Goal: Entertainment & Leisure: Consume media (video, audio)

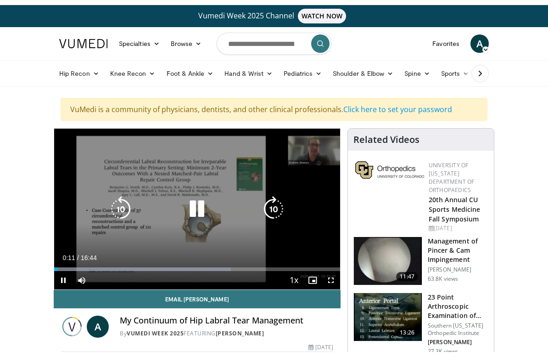
scroll to position [11, 0]
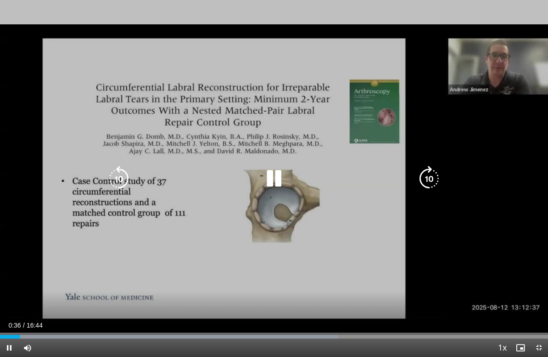
click at [424, 178] on icon "Video Player" at bounding box center [429, 179] width 26 height 26
click at [426, 175] on icon "Video Player" at bounding box center [429, 179] width 26 height 26
click at [430, 173] on icon "Video Player" at bounding box center [429, 179] width 26 height 26
click at [426, 174] on icon "Video Player" at bounding box center [429, 179] width 26 height 26
click at [423, 174] on icon "Video Player" at bounding box center [429, 179] width 26 height 26
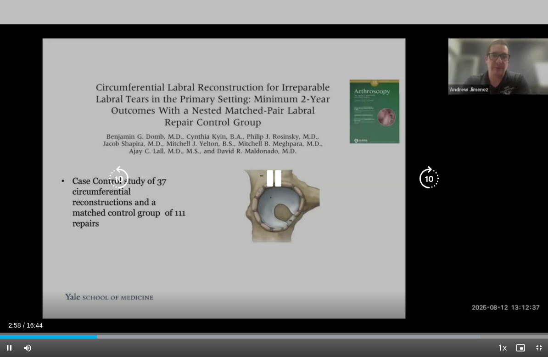
click at [430, 172] on icon "Video Player" at bounding box center [429, 179] width 26 height 26
click at [426, 169] on icon "Video Player" at bounding box center [429, 179] width 26 height 26
click at [427, 174] on icon "Video Player" at bounding box center [429, 179] width 26 height 26
click at [432, 174] on icon "Video Player" at bounding box center [429, 179] width 26 height 26
click at [275, 179] on icon "Video Player" at bounding box center [274, 179] width 26 height 26
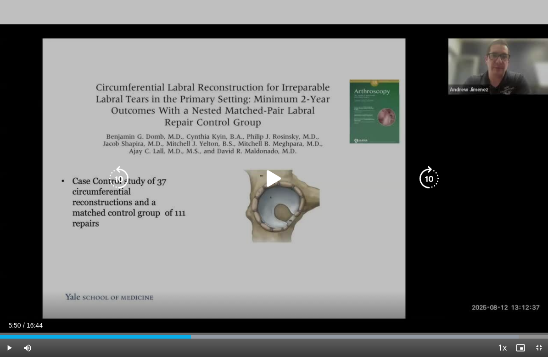
click at [273, 168] on icon "Video Player" at bounding box center [274, 179] width 26 height 26
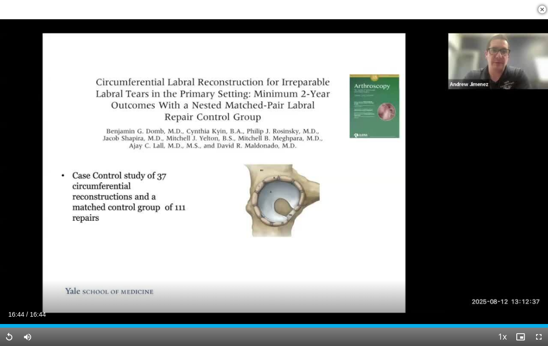
scroll to position [1114, 0]
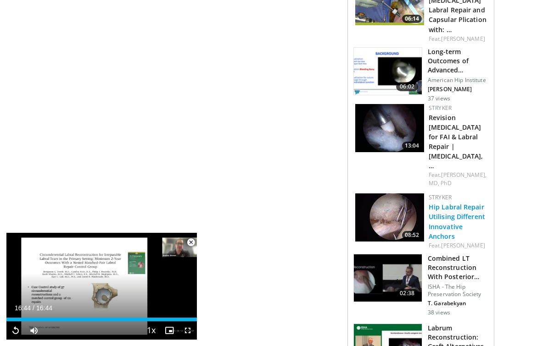
click at [453, 203] on link "Hip Labral Repair Utilising Different Innovative Anchors" at bounding box center [457, 222] width 56 height 38
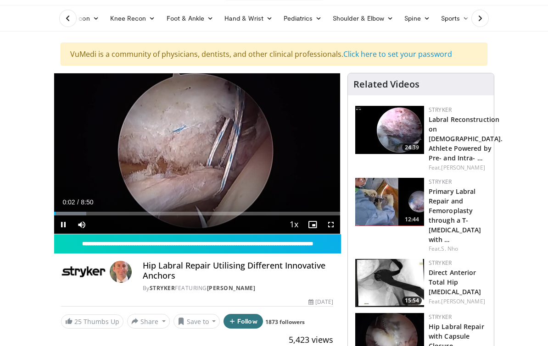
scroll to position [50, 0]
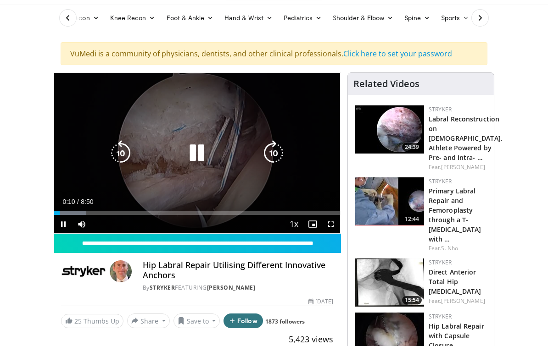
click at [273, 154] on icon "Video Player" at bounding box center [274, 153] width 26 height 26
click at [272, 154] on icon "Video Player" at bounding box center [274, 153] width 26 height 26
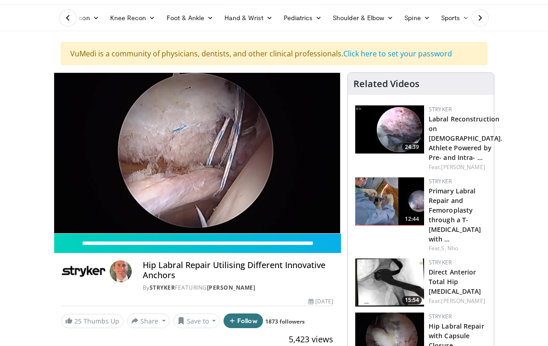
click at [334, 234] on span "Video Player" at bounding box center [331, 243] width 18 height 18
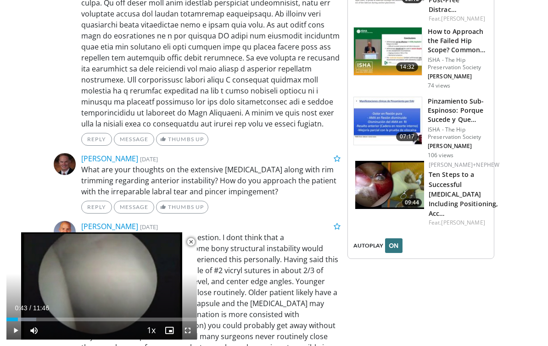
scroll to position [1681, 0]
